Goal: Find specific page/section: Find specific page/section

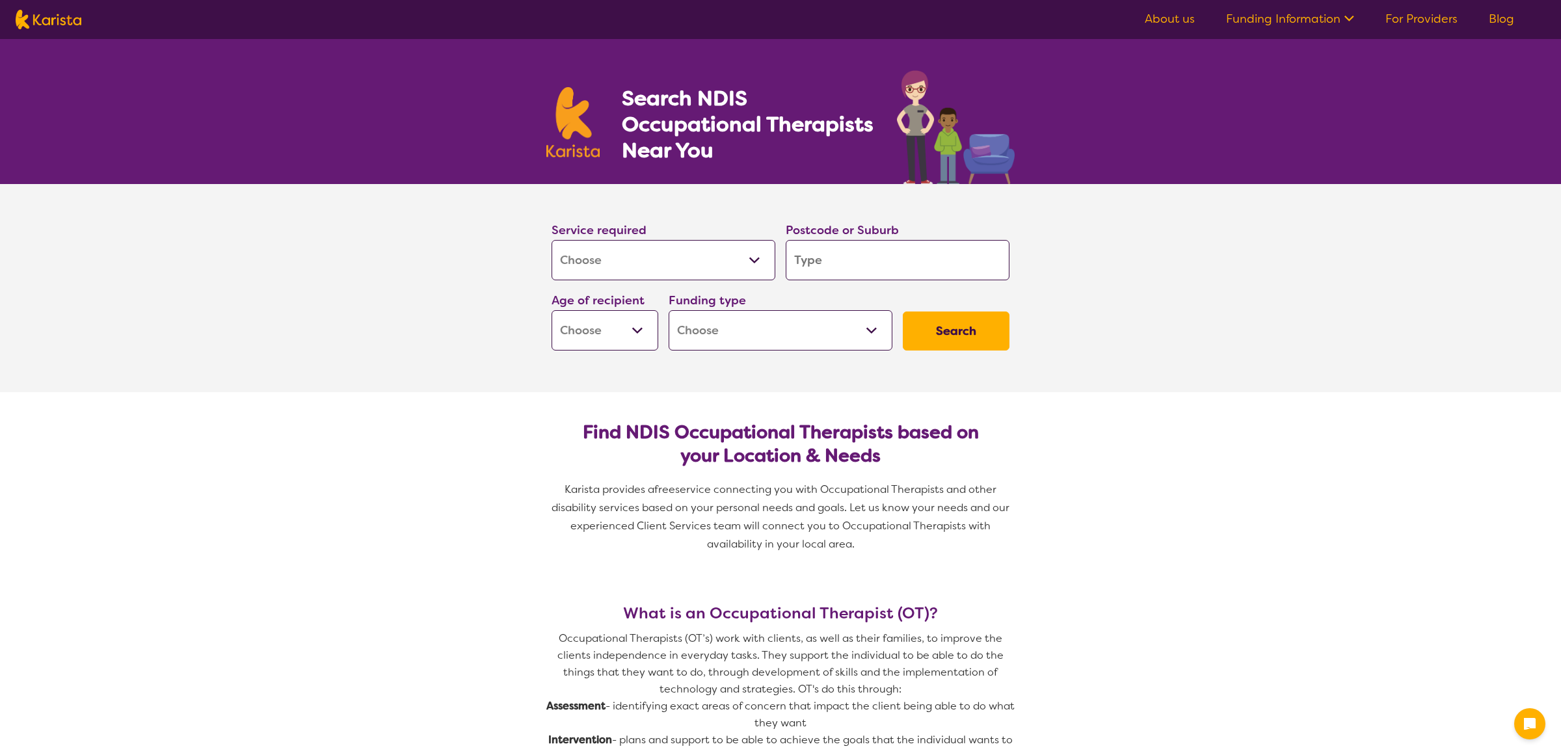
select select "[MEDICAL_DATA]"
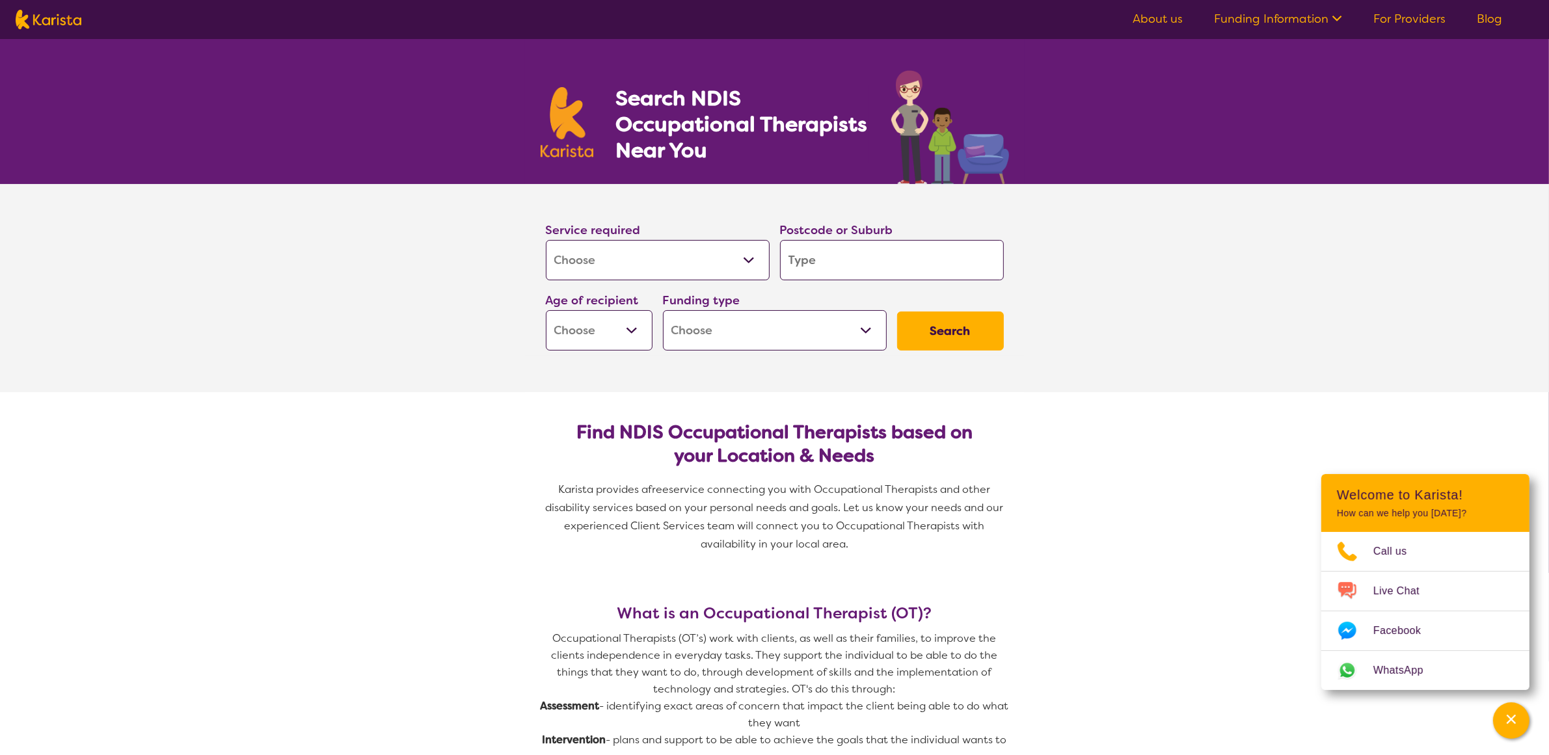
click at [872, 265] on input "search" at bounding box center [892, 260] width 224 height 40
type input "3130"
click at [878, 300] on em "3130" at bounding box center [890, 296] width 24 height 14
click at [632, 332] on select "Early Childhood - 0 to 9 Child - 10 to 11 Adolescent - 12 to 17 Adult - 18 to 6…" at bounding box center [599, 330] width 107 height 40
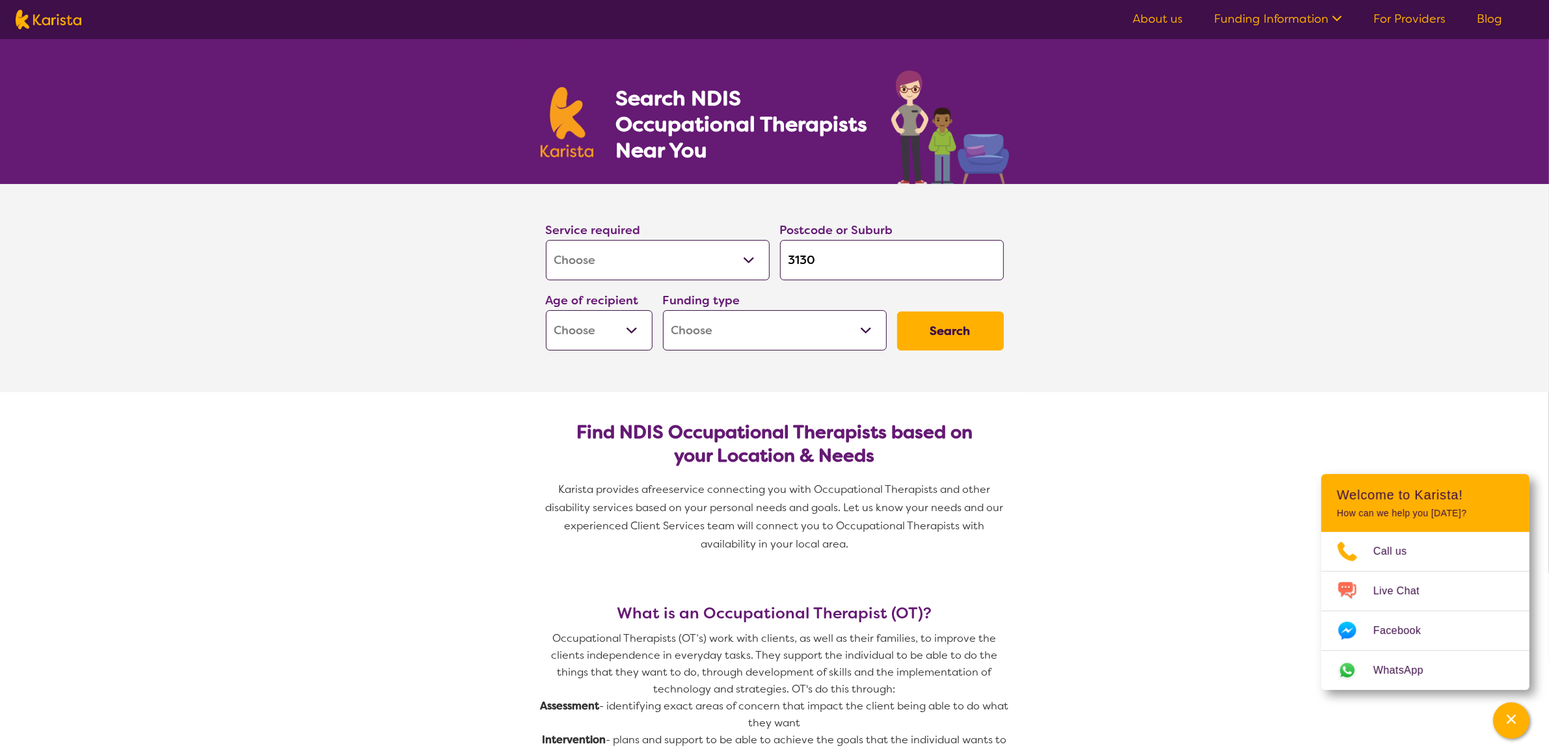
select select "AD"
click at [546, 310] on select "Early Childhood - 0 to 9 Child - 10 to 11 Adolescent - 12 to 17 Adult - 18 to 6…" at bounding box center [599, 330] width 107 height 40
select select "AD"
click at [863, 332] on select "Home Care Package (HCP) National Disability Insurance Scheme (NDIS) I don't know" at bounding box center [775, 330] width 224 height 40
select select "NDIS"
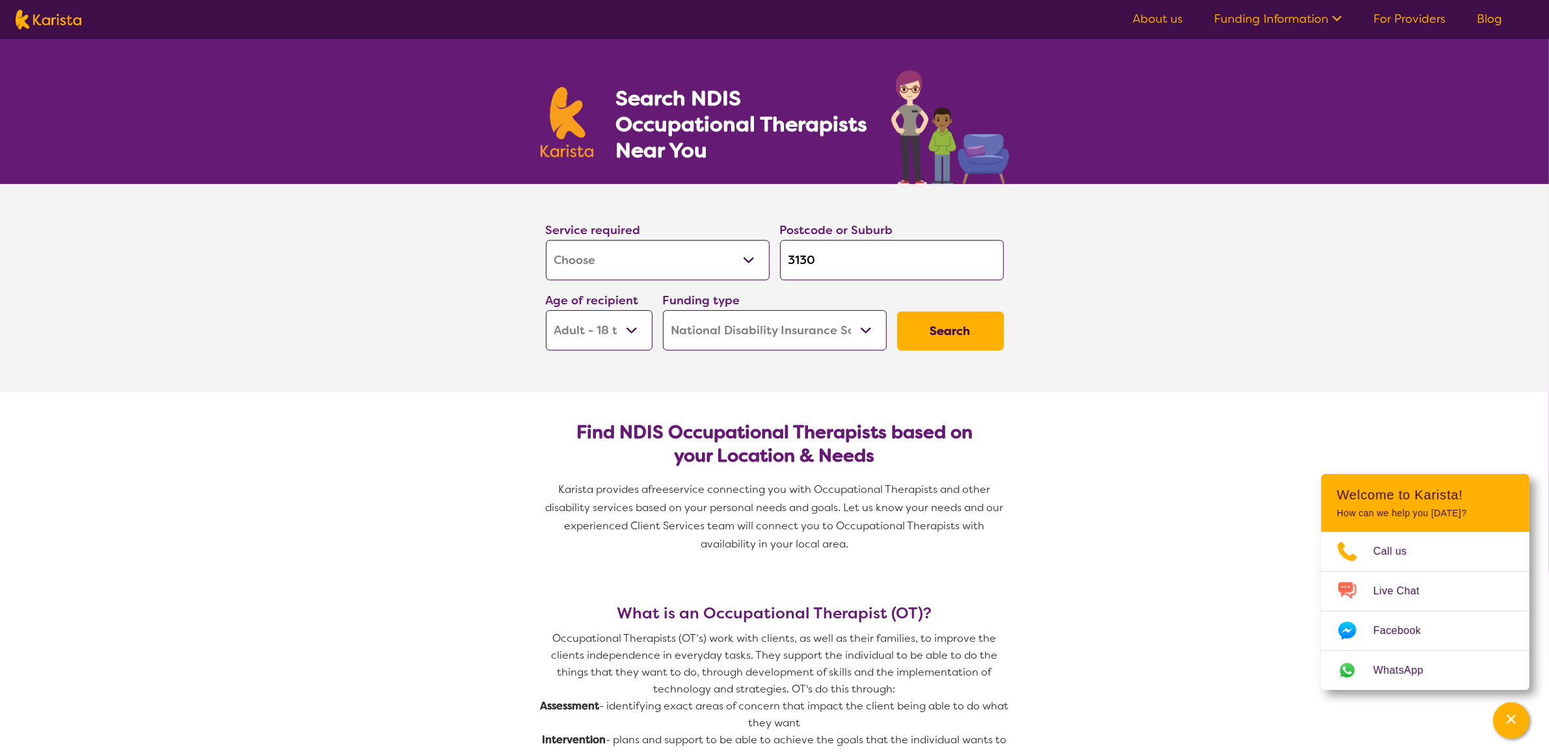
click at [663, 310] on select "Home Care Package (HCP) National Disability Insurance Scheme (NDIS) I don't know" at bounding box center [775, 330] width 224 height 40
select select "NDIS"
click at [953, 323] on button "Search" at bounding box center [950, 331] width 107 height 39
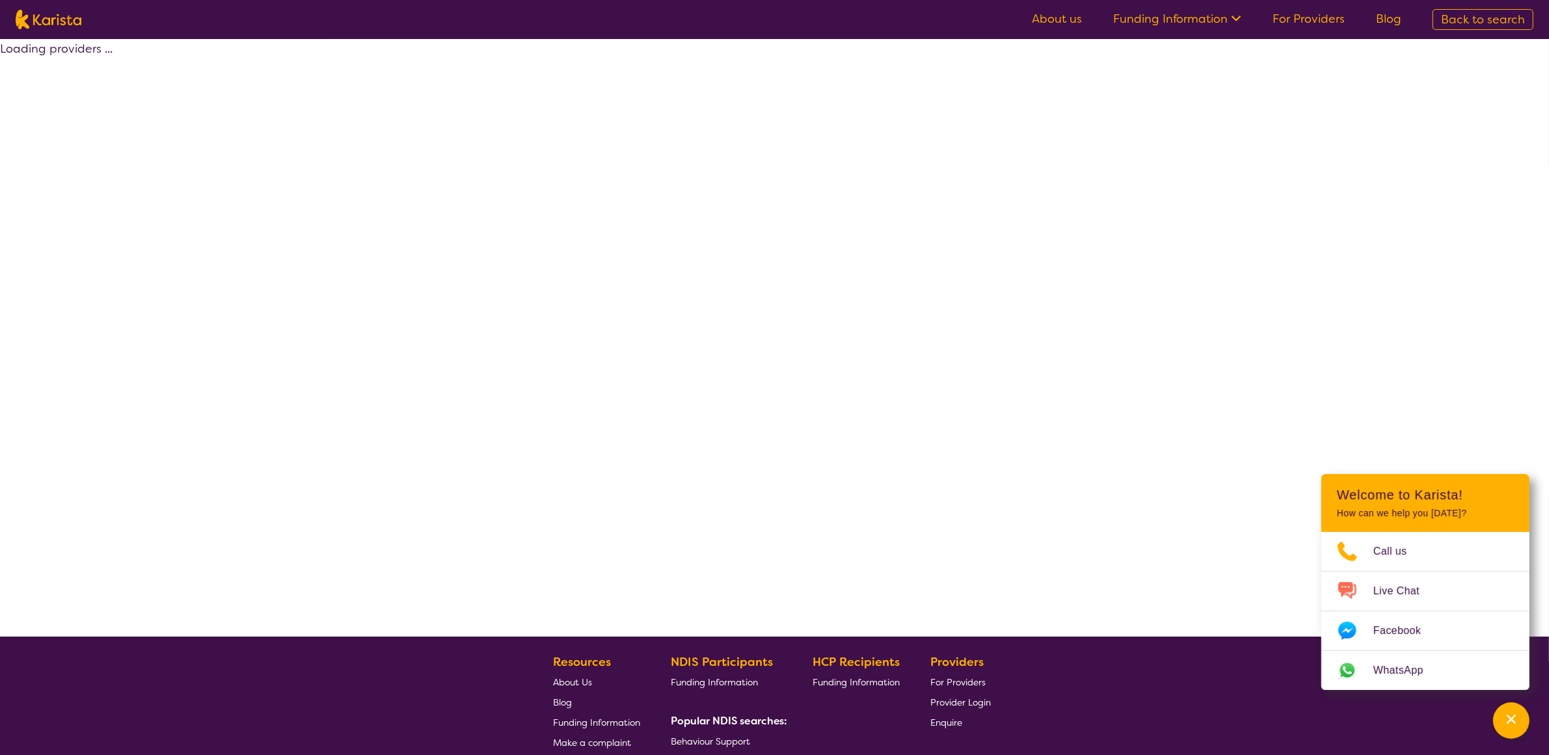
select select "by_score"
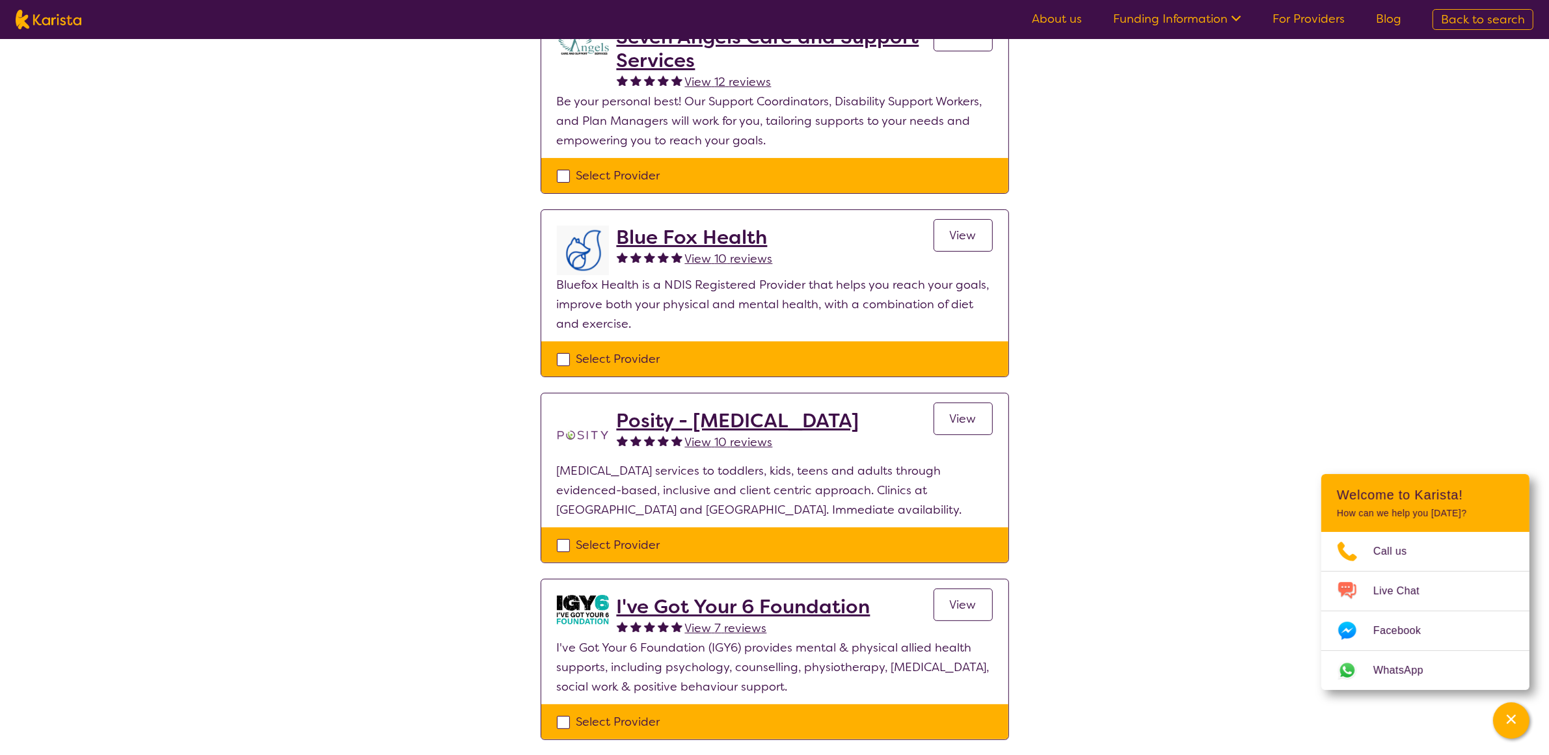
scroll to position [325, 0]
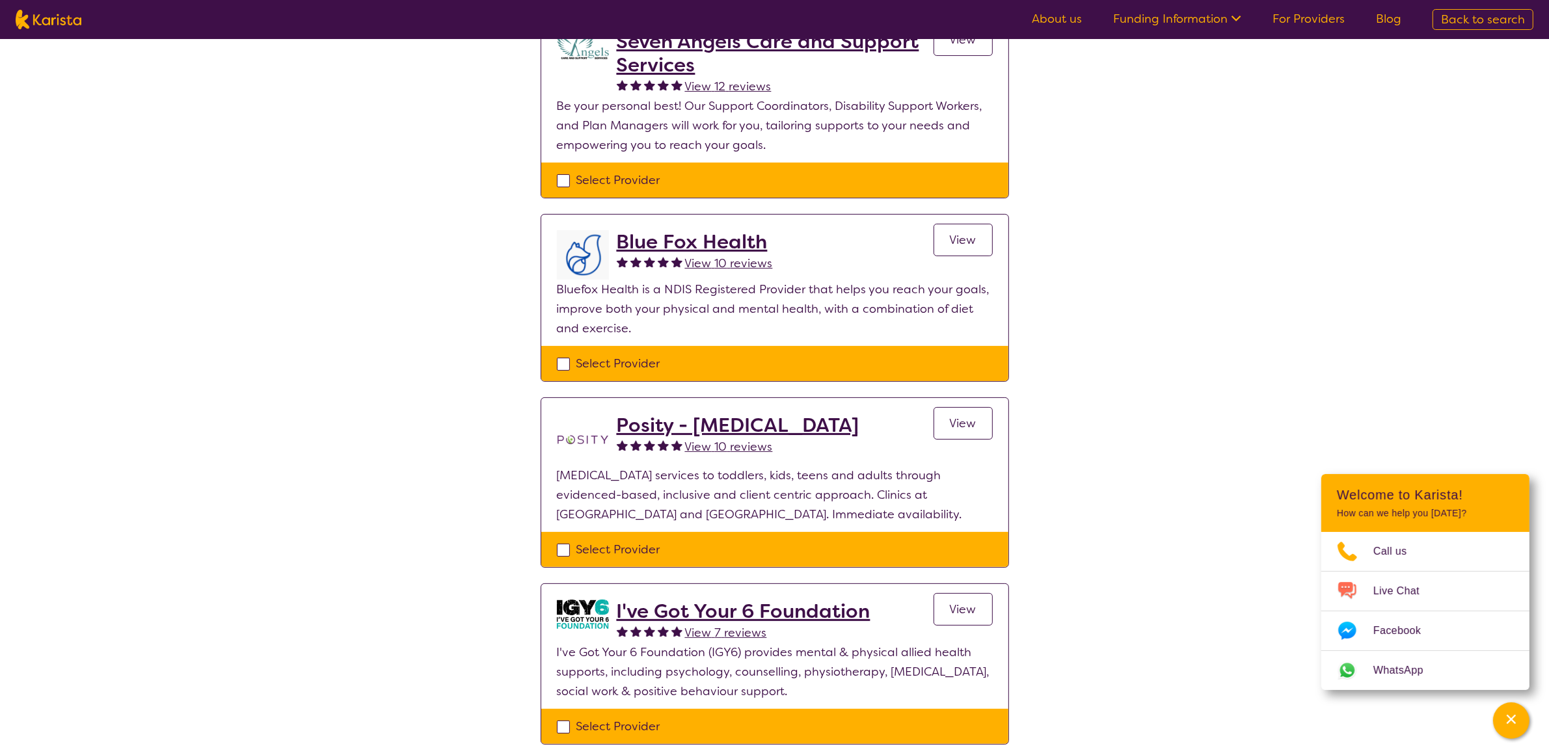
click at [961, 416] on span "View" at bounding box center [963, 424] width 27 height 16
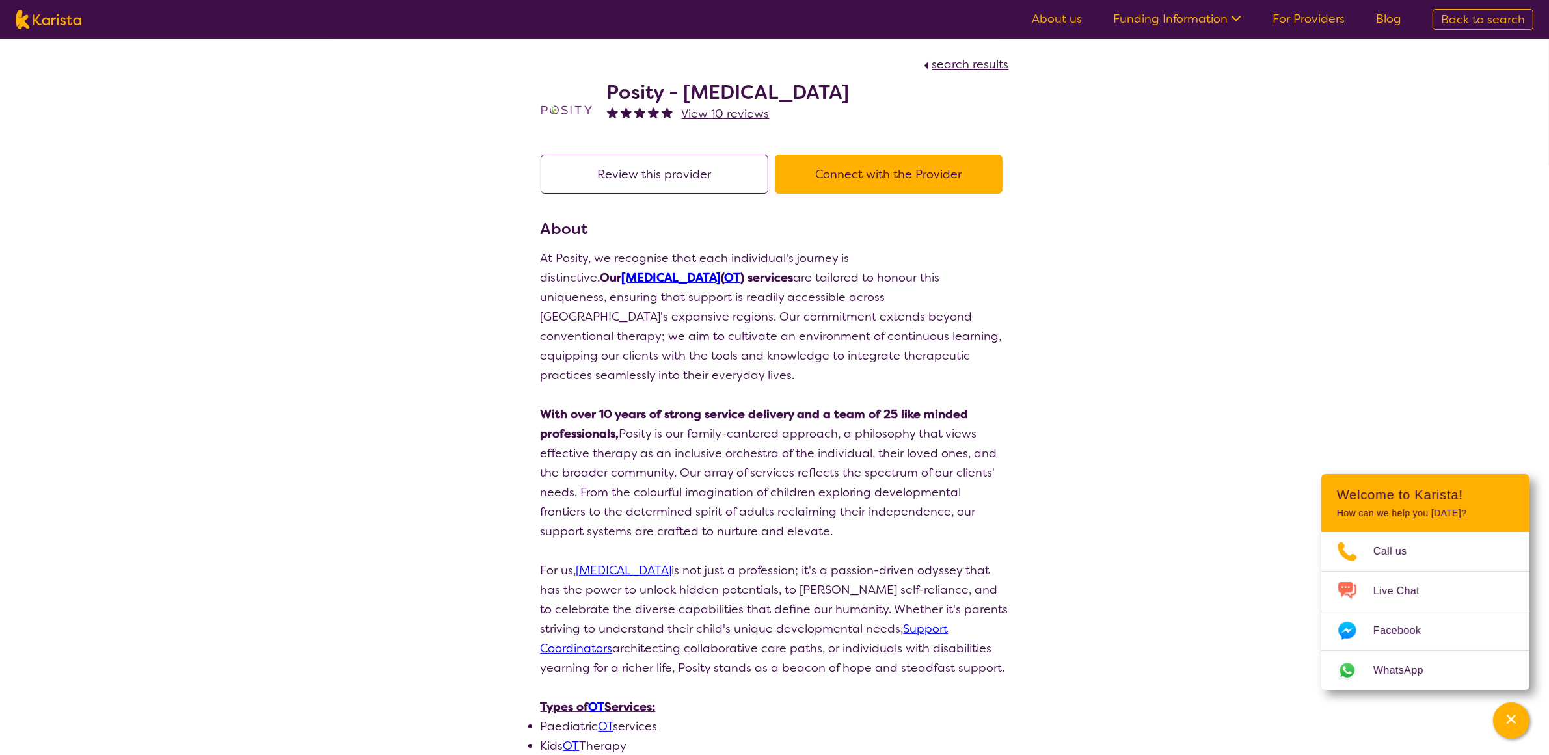
click at [947, 161] on button "Connect with the Provider" at bounding box center [889, 174] width 228 height 39
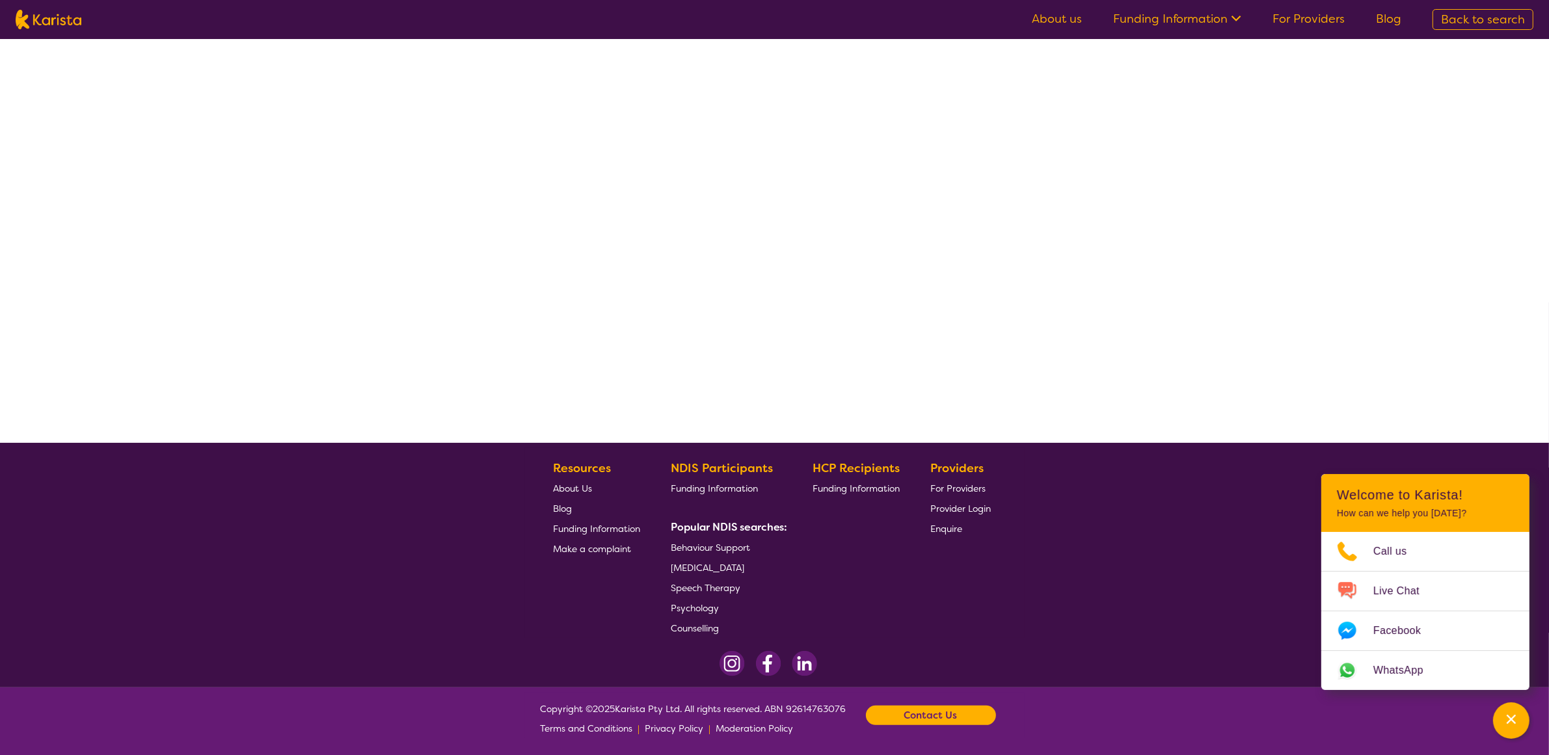
select select "by_score"
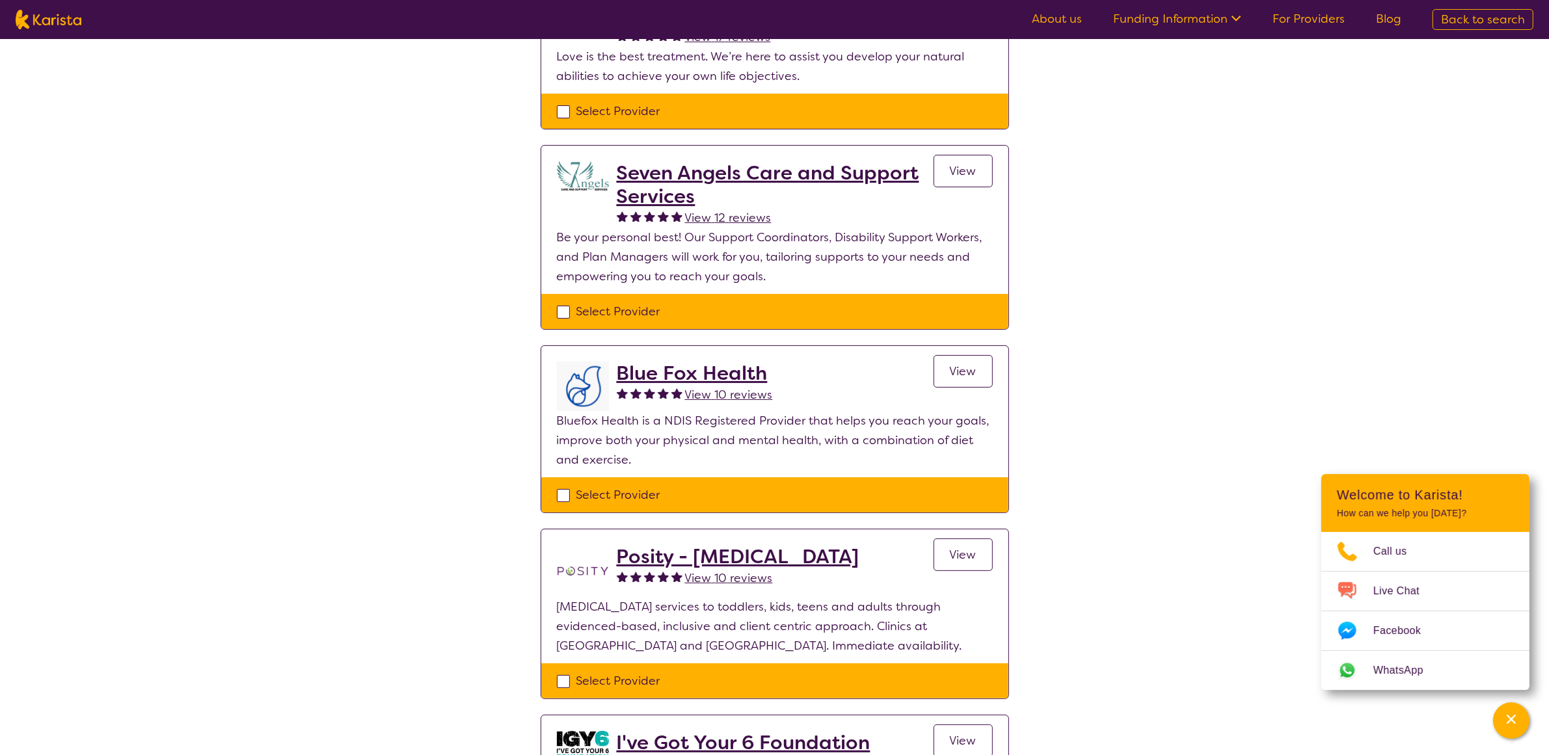
click at [804, 548] on h2 "Posity - [MEDICAL_DATA]" at bounding box center [738, 556] width 243 height 23
